Goal: Task Accomplishment & Management: Complete application form

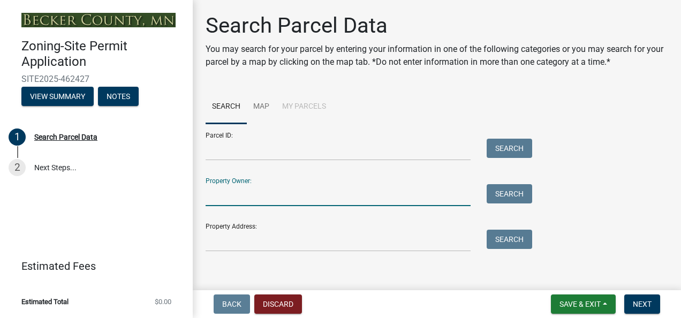
click at [248, 196] on input "Property Owner:" at bounding box center [337, 195] width 265 height 22
type input "[PERSON_NAME]"
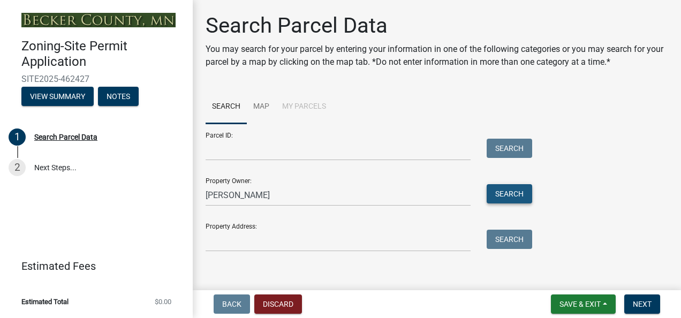
click at [502, 198] on button "Search" at bounding box center [508, 193] width 45 height 19
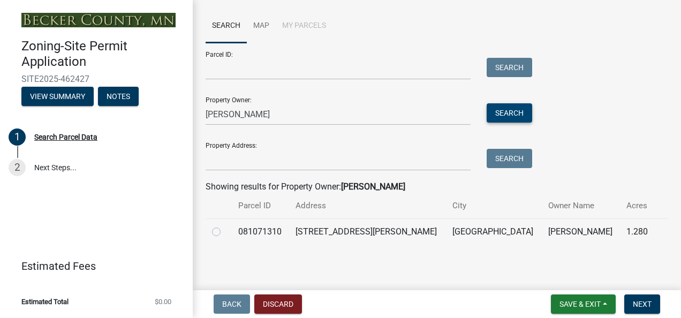
scroll to position [81, 0]
click at [225, 225] on label at bounding box center [225, 225] width 0 height 0
click at [225, 232] on input "radio" at bounding box center [228, 228] width 7 height 7
radio input "true"
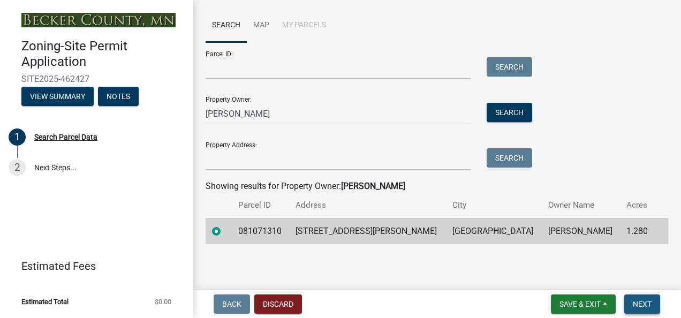
click at [646, 306] on span "Next" at bounding box center [641, 304] width 19 height 9
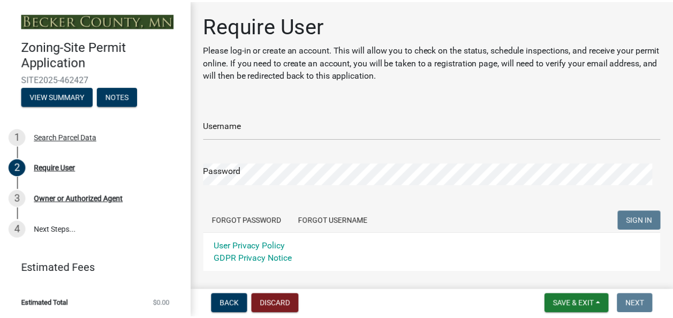
scroll to position [59, 0]
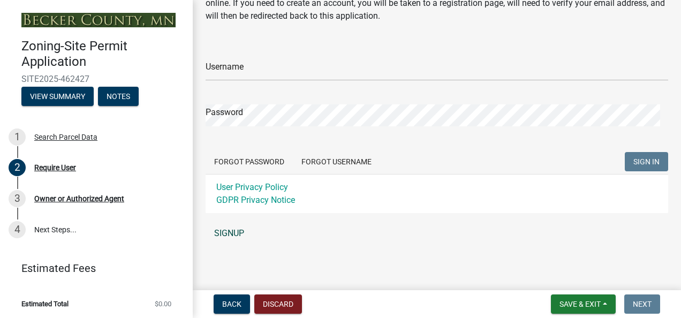
click at [223, 232] on link "SIGNUP" at bounding box center [436, 233] width 462 height 21
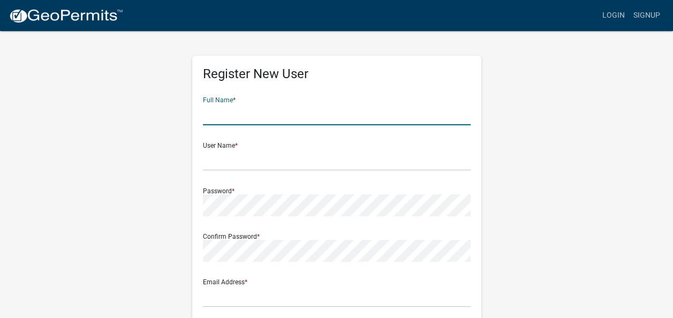
click at [235, 114] on input "text" at bounding box center [337, 114] width 268 height 22
type input "[PERSON_NAME]"
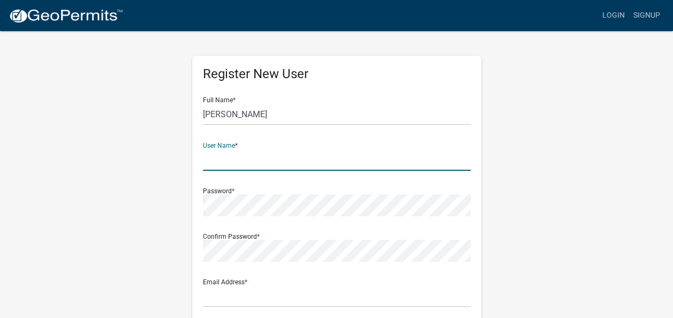
click at [235, 162] on input "text" at bounding box center [337, 160] width 268 height 22
type input "Lever2000"
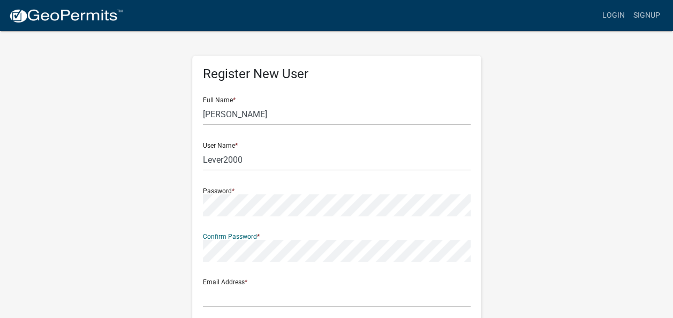
scroll to position [54, 0]
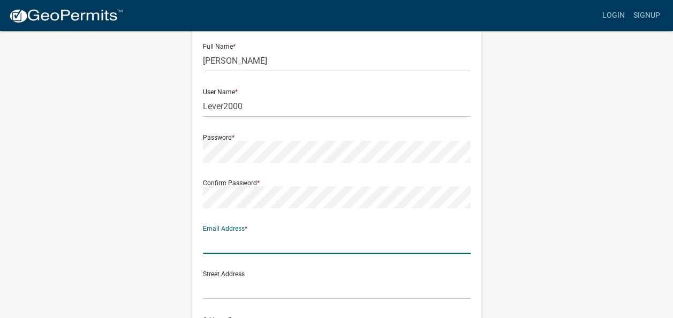
click at [227, 242] on input "text" at bounding box center [337, 243] width 268 height 22
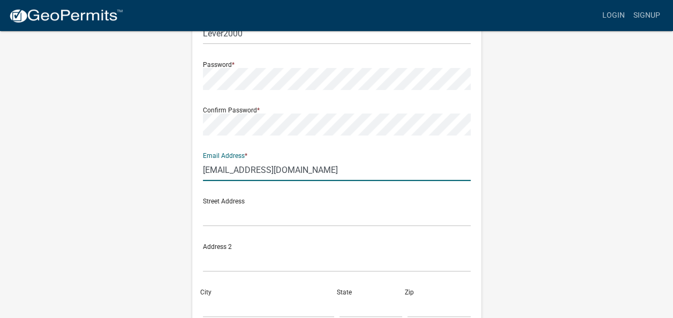
scroll to position [161, 0]
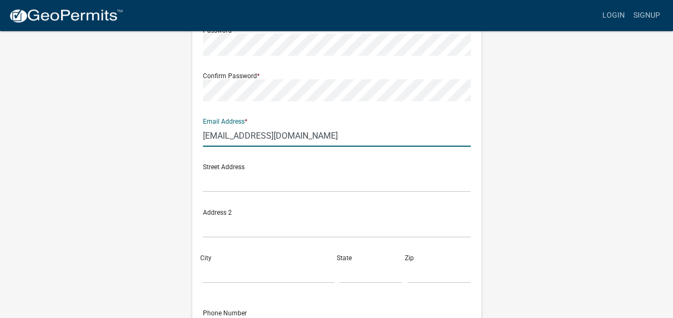
type input "[EMAIL_ADDRESS][DOMAIN_NAME]"
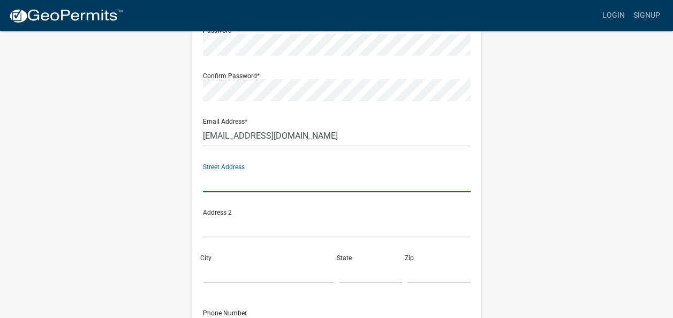
click at [240, 189] on input "text" at bounding box center [337, 181] width 268 height 22
type input "[STREET_ADDRESS]"
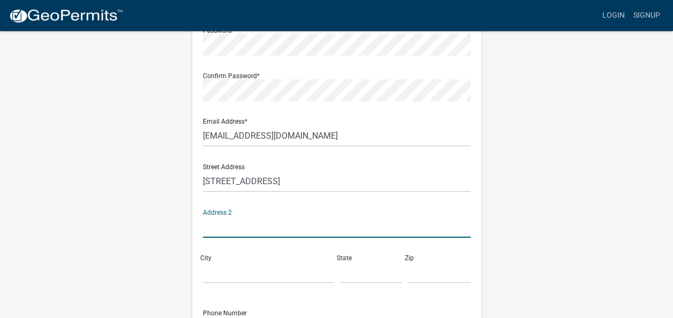
click at [223, 230] on input "text" at bounding box center [337, 227] width 268 height 22
type input "[STREET_ADDRESS][PERSON_NAME]"
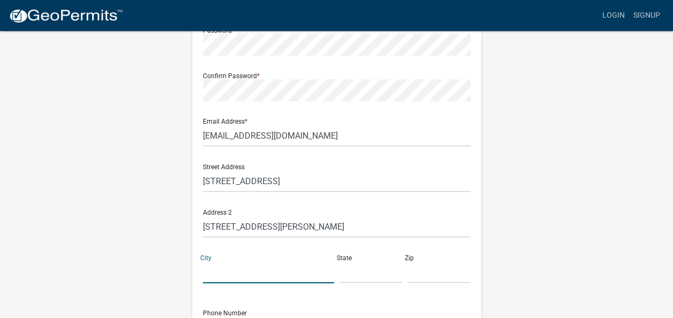
click at [215, 276] on input "City" at bounding box center [268, 272] width 131 height 22
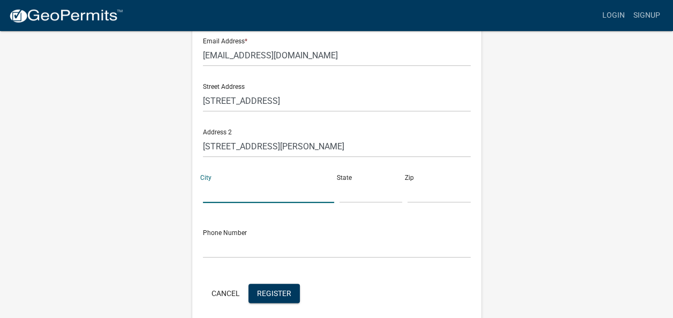
scroll to position [268, 0]
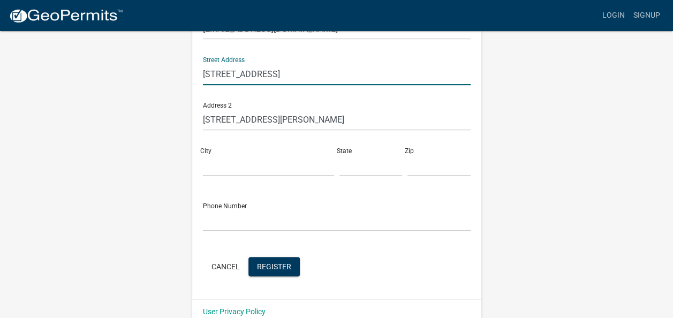
click at [345, 73] on input "[STREET_ADDRESS]" at bounding box center [337, 74] width 268 height 22
type input "311 Cardinal Pl Audubon"
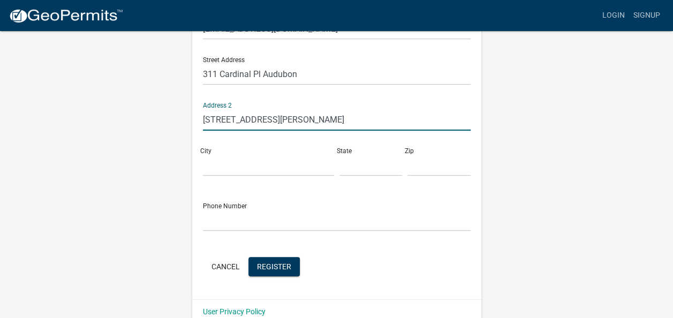
click at [403, 117] on input "[STREET_ADDRESS][PERSON_NAME]" at bounding box center [337, 120] width 268 height 22
type input "[STREET_ADDRESS][PERSON_NAME]"
click at [219, 169] on input "City" at bounding box center [268, 165] width 131 height 22
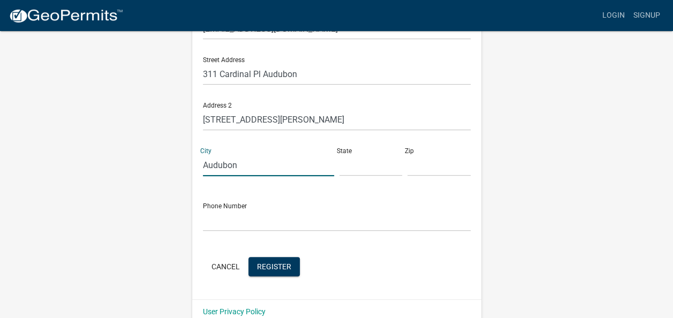
type input "Audubon"
click at [363, 173] on input "text" at bounding box center [370, 165] width 63 height 22
type input "MN"
click at [422, 171] on input "text" at bounding box center [438, 165] width 63 height 22
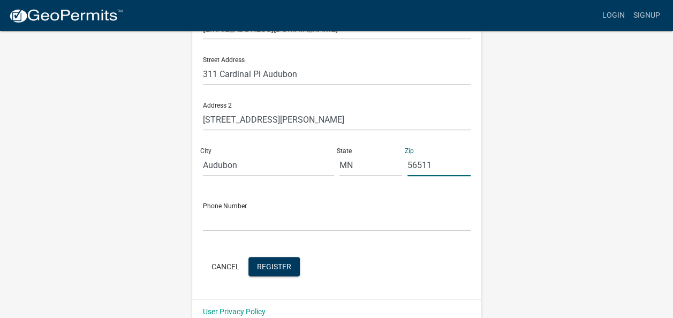
type input "56511"
click at [221, 225] on input "text" at bounding box center [337, 220] width 268 height 22
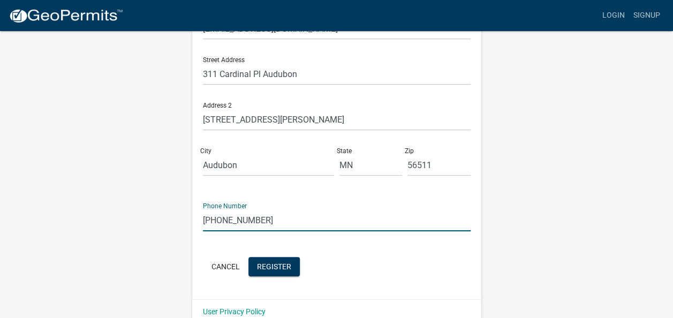
scroll to position [284, 0]
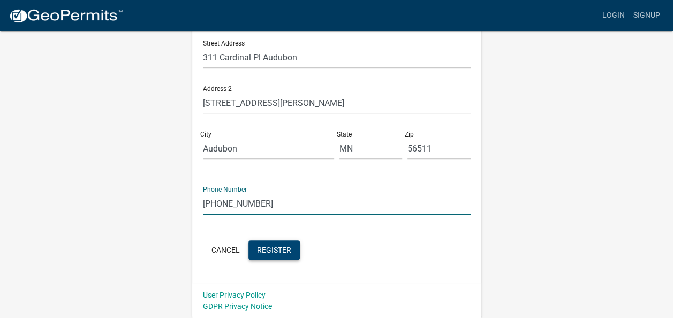
type input "[PHONE_NUMBER]"
click at [282, 251] on span "Register" at bounding box center [274, 249] width 34 height 9
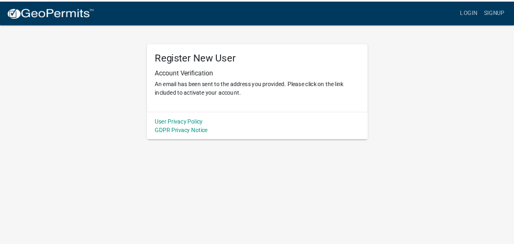
scroll to position [0, 0]
